Goal: Navigation & Orientation: Understand site structure

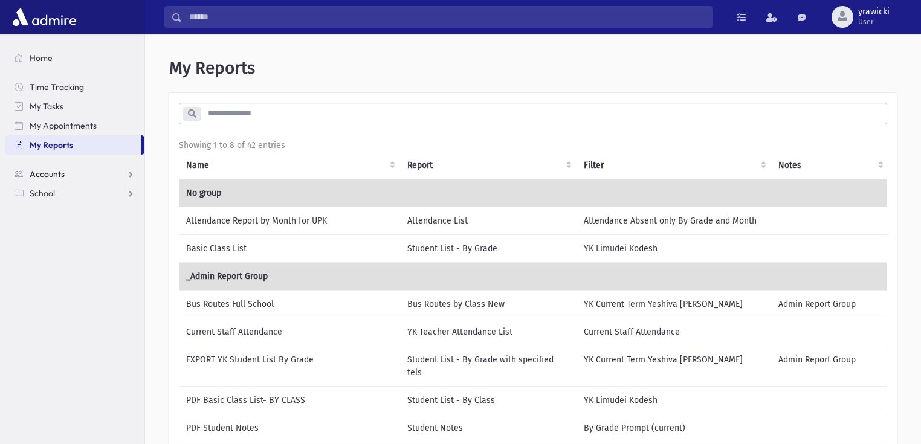
click at [87, 174] on link "Accounts" at bounding box center [75, 173] width 140 height 19
click at [77, 228] on link "School" at bounding box center [75, 231] width 140 height 19
click at [104, 172] on link "Accounts" at bounding box center [75, 173] width 140 height 19
click at [73, 230] on link "School" at bounding box center [75, 231] width 140 height 19
click at [88, 188] on link "School" at bounding box center [75, 193] width 140 height 19
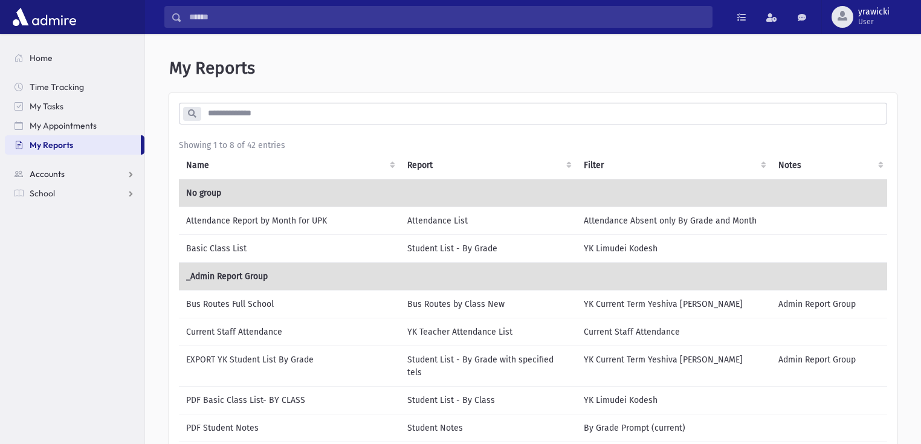
click at [114, 172] on link "Accounts" at bounding box center [75, 173] width 140 height 19
click at [121, 173] on link "Accounts" at bounding box center [75, 173] width 140 height 19
click at [110, 234] on link "School" at bounding box center [75, 231] width 140 height 19
click at [92, 191] on link "School" at bounding box center [75, 193] width 140 height 19
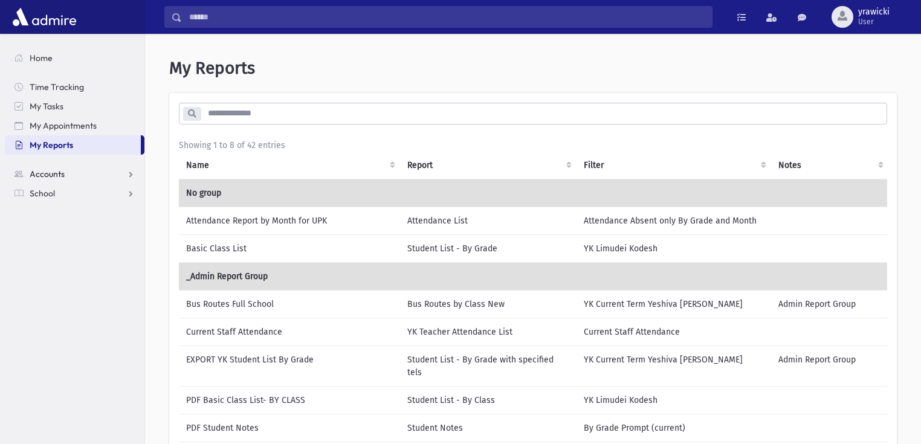
click at [112, 175] on link "Accounts" at bounding box center [75, 173] width 140 height 19
click at [111, 173] on link "Accounts" at bounding box center [75, 173] width 140 height 19
click at [118, 193] on link "School" at bounding box center [75, 193] width 140 height 19
click at [106, 233] on link "Attendance" at bounding box center [75, 231] width 140 height 19
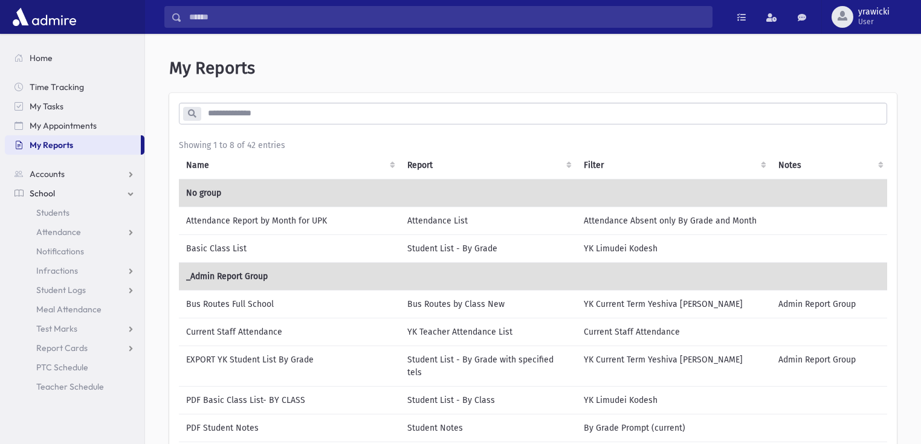
click at [104, 194] on link "School" at bounding box center [75, 193] width 140 height 19
click at [121, 173] on link "Accounts" at bounding box center [75, 173] width 140 height 19
click at [119, 193] on link "School" at bounding box center [75, 193] width 140 height 19
